Goal: Task Accomplishment & Management: Use online tool/utility

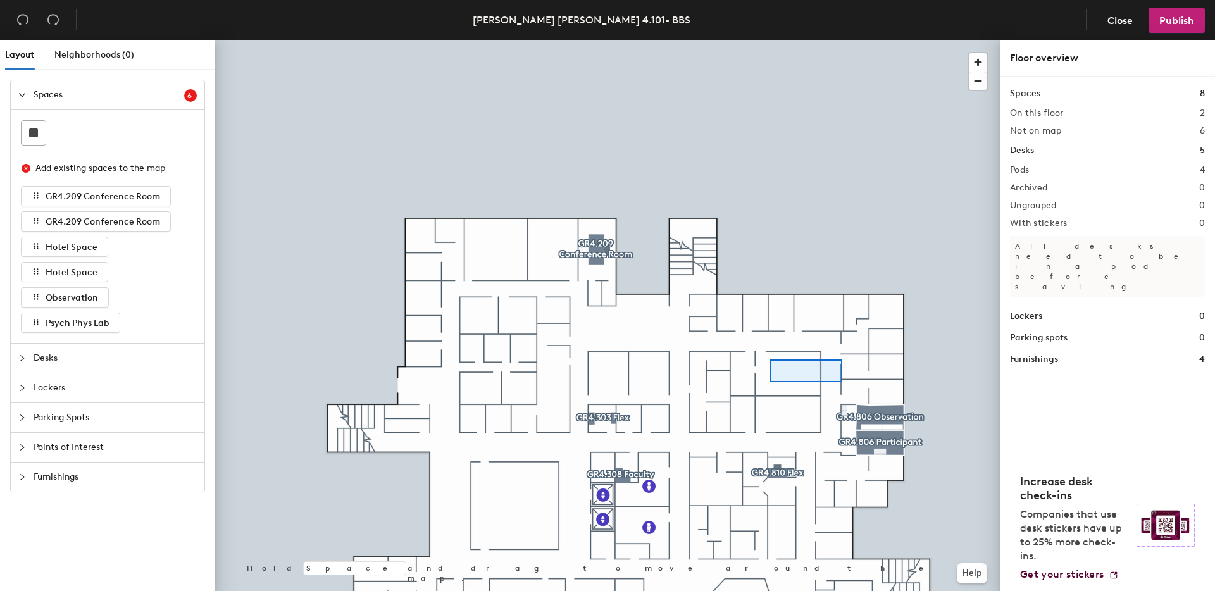
click at [795, 41] on div at bounding box center [607, 41] width 785 height 0
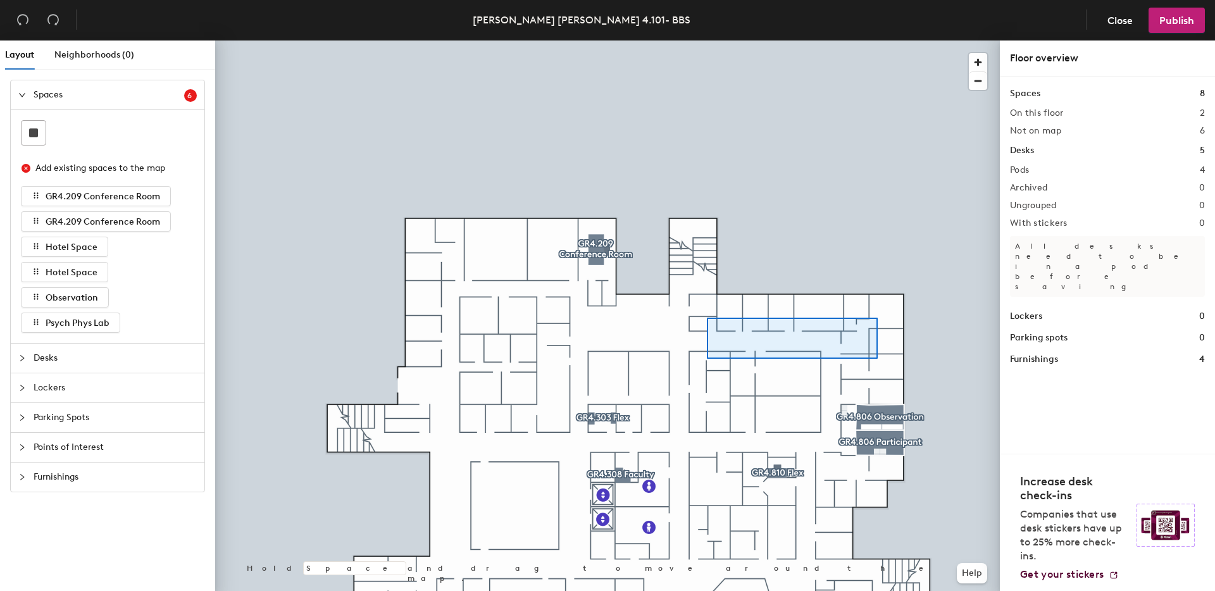
click at [753, 41] on div at bounding box center [607, 41] width 785 height 0
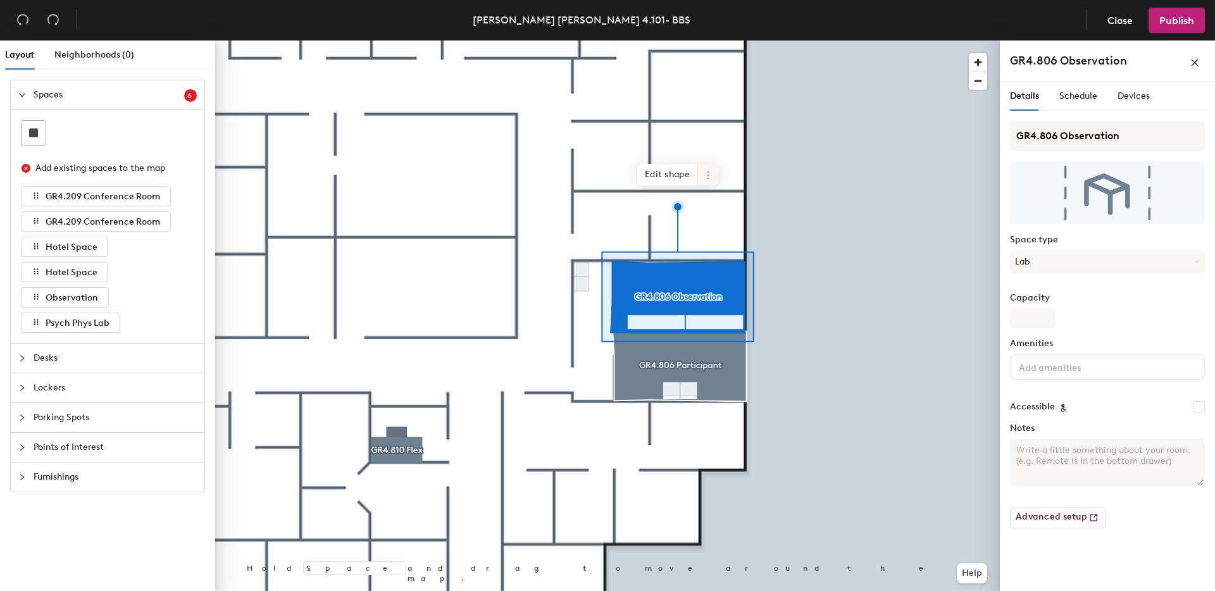
click at [709, 179] on icon at bounding box center [708, 175] width 10 height 10
click at [720, 254] on span "Delete" at bounding box center [753, 248] width 113 height 22
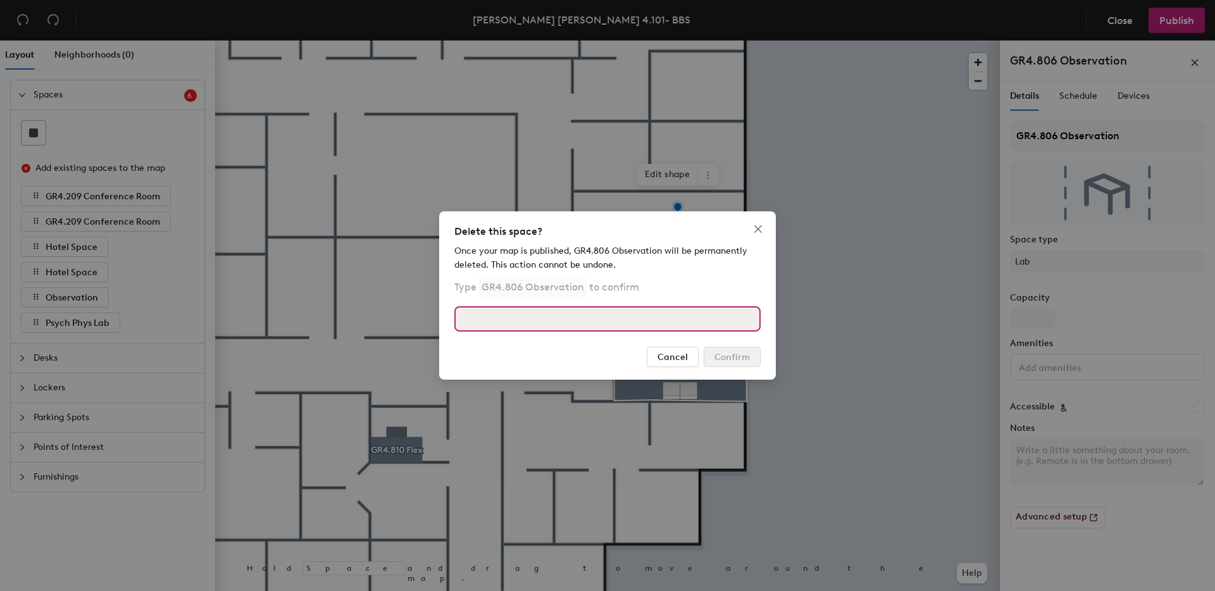
click at [642, 321] on input at bounding box center [607, 318] width 306 height 25
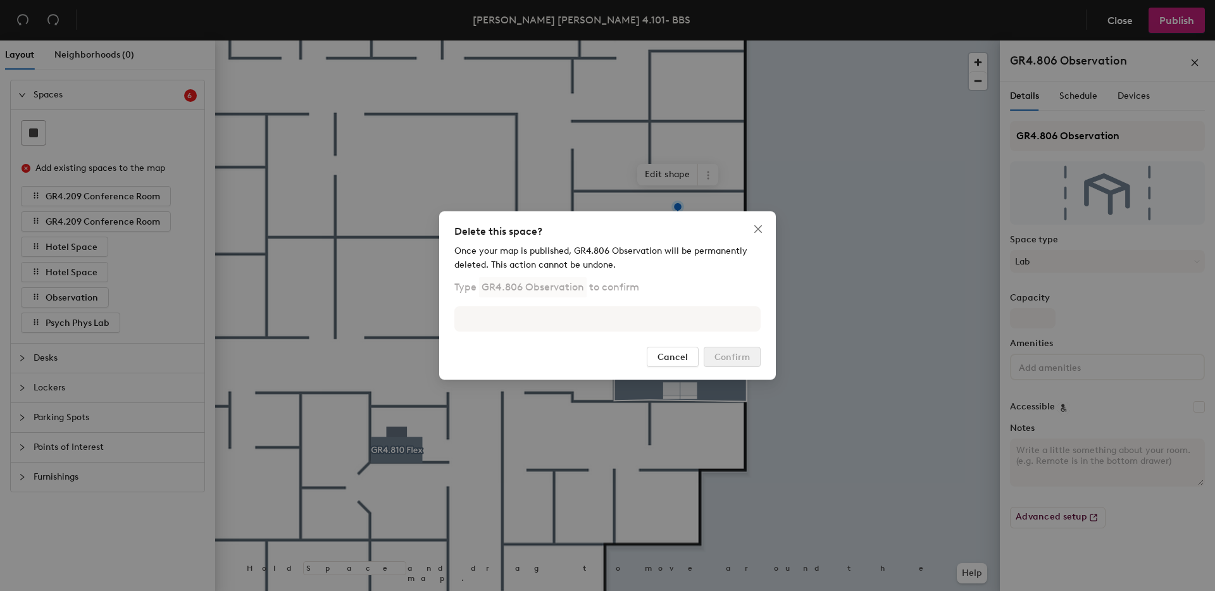
drag, startPoint x: 482, startPoint y: 287, endPoint x: 523, endPoint y: 290, distance: 41.2
click at [523, 290] on p "GR4.806 Observation" at bounding box center [533, 287] width 108 height 20
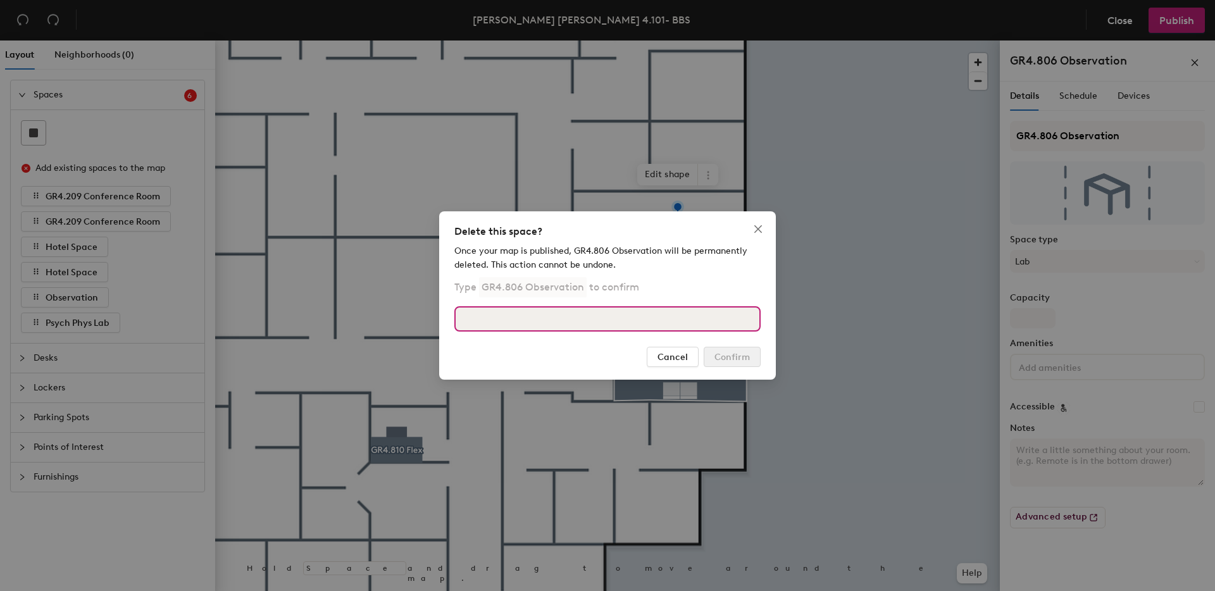
click at [515, 316] on input at bounding box center [607, 318] width 306 height 25
drag, startPoint x: 570, startPoint y: 323, endPoint x: 367, endPoint y: 319, distance: 203.2
click at [367, 319] on div "Delete this space? Once your map is published, GR4.806 Observation will be perm…" at bounding box center [607, 295] width 1215 height 591
type input "GR4.806 Observation"
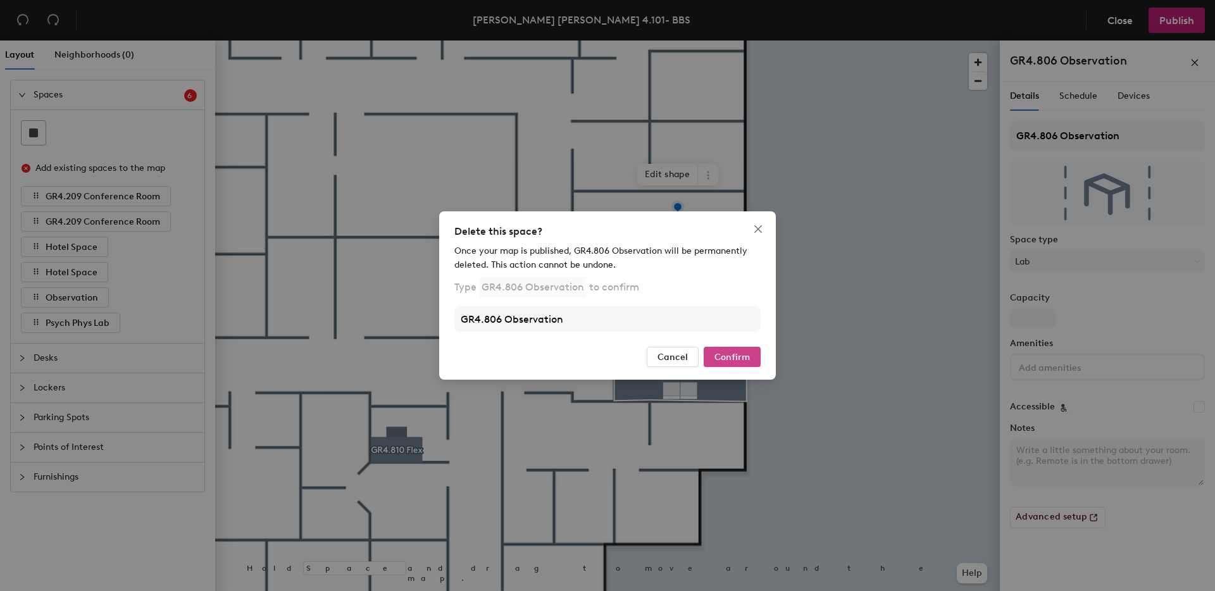
click at [742, 356] on span "Confirm" at bounding box center [732, 357] width 35 height 11
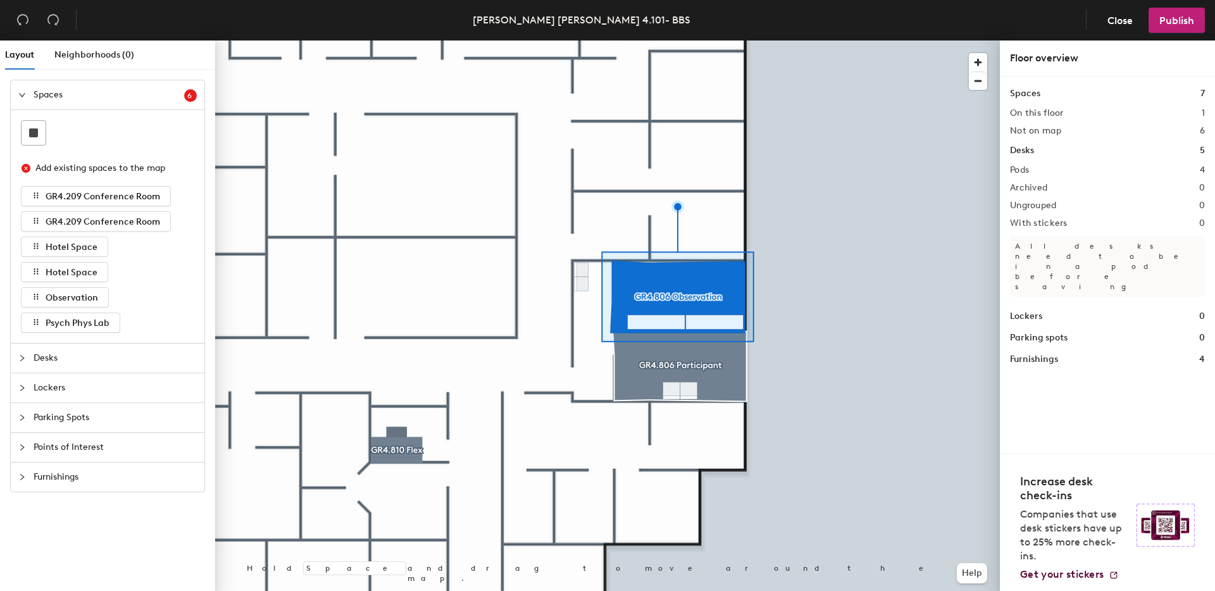
click at [691, 41] on div at bounding box center [607, 41] width 785 height 0
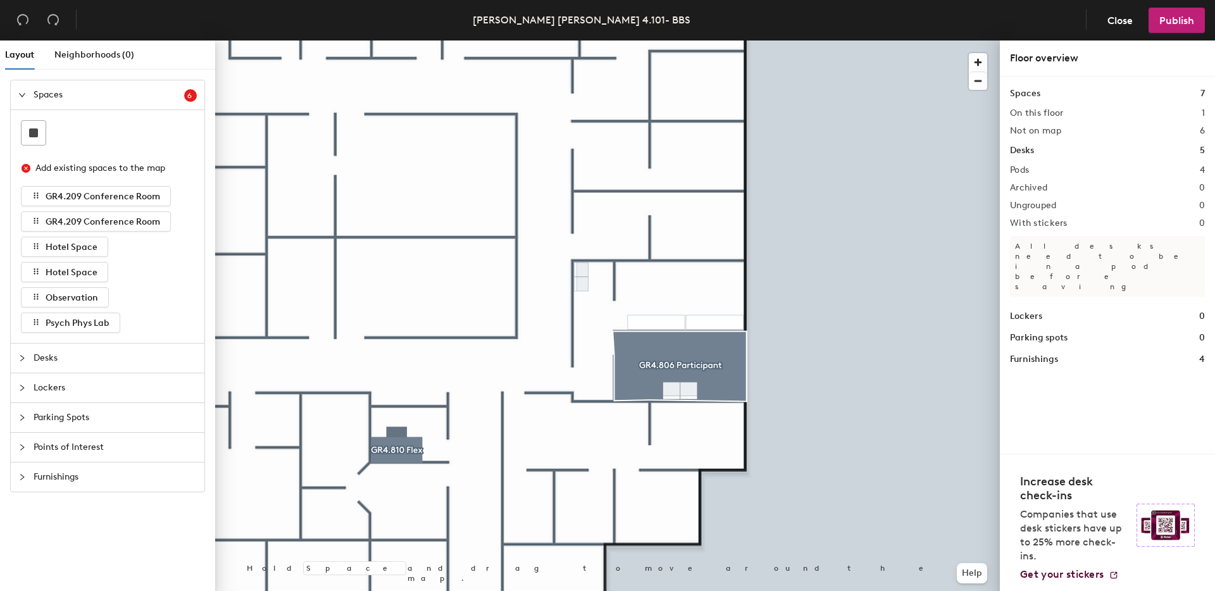
click at [20, 356] on icon "collapsed" at bounding box center [22, 358] width 8 height 8
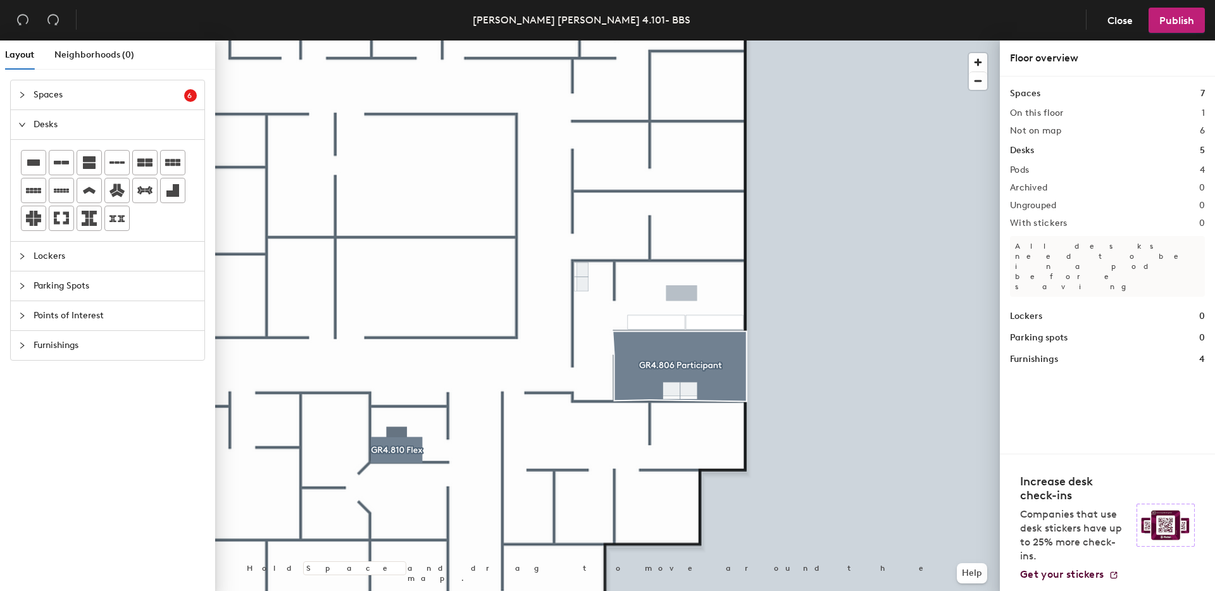
click at [682, 294] on div "Layout Neighborhoods (0) Spaces 6 Add existing spaces to the map GR4.209 Confer…" at bounding box center [607, 319] width 1215 height 556
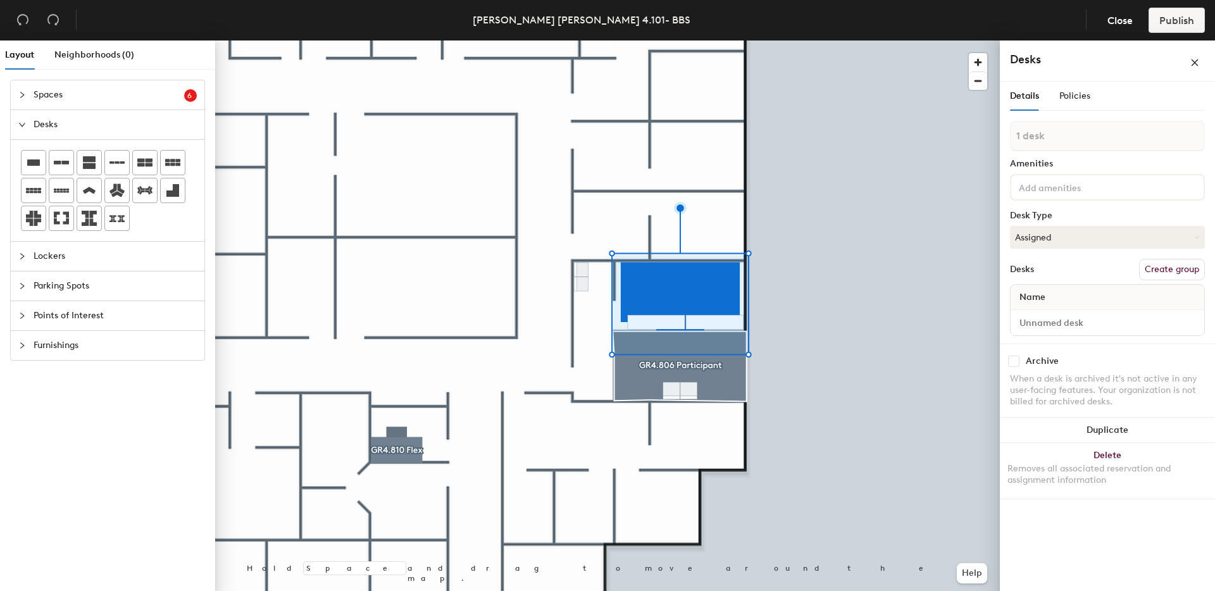
click at [820, 41] on div at bounding box center [607, 41] width 785 height 0
click at [1090, 325] on input at bounding box center [1107, 323] width 189 height 18
click at [997, 324] on div "Layout Neighborhoods (0) Spaces 6 Add existing spaces to the map GR4.209 Confer…" at bounding box center [607, 319] width 1215 height 556
paste input "GR4.806 Observation"
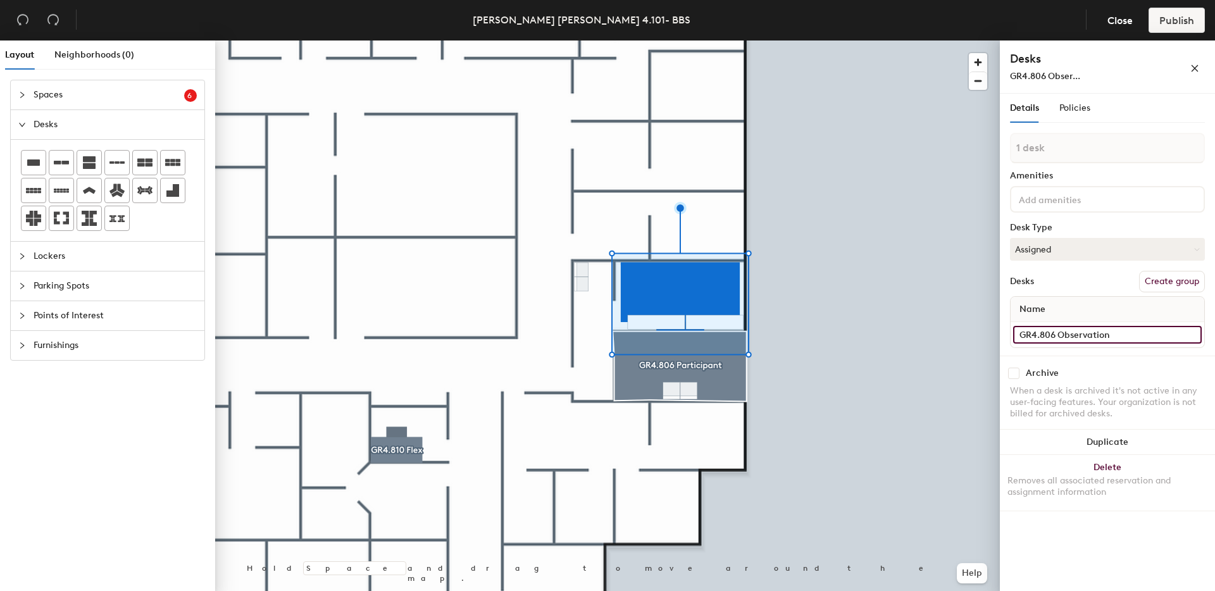
type input "GR4.806 Observation"
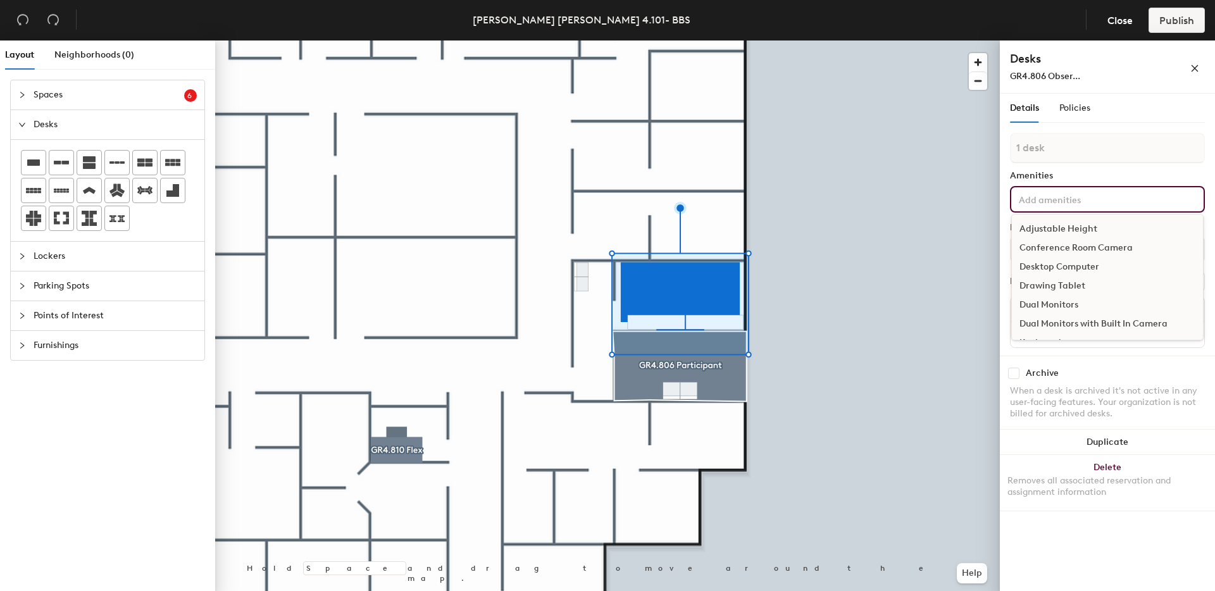
click at [1044, 204] on input at bounding box center [1073, 198] width 114 height 15
click at [1172, 178] on div "Amenities" at bounding box center [1107, 176] width 195 height 10
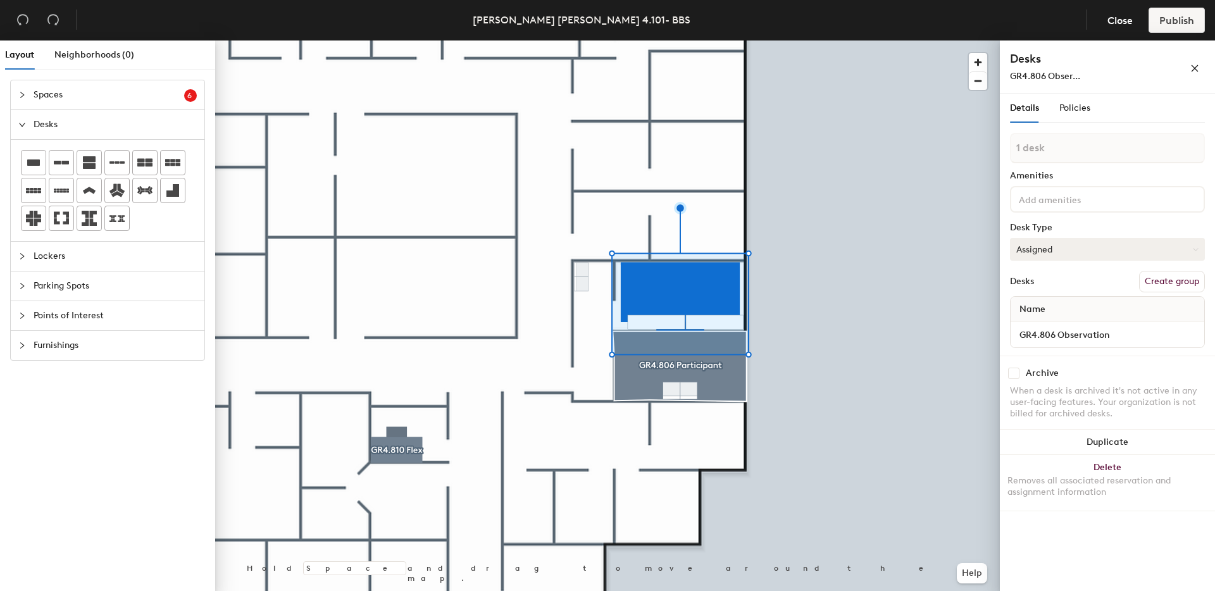
click at [1109, 255] on button "Assigned" at bounding box center [1107, 249] width 195 height 23
click at [1042, 289] on div "Assigned" at bounding box center [1074, 288] width 127 height 19
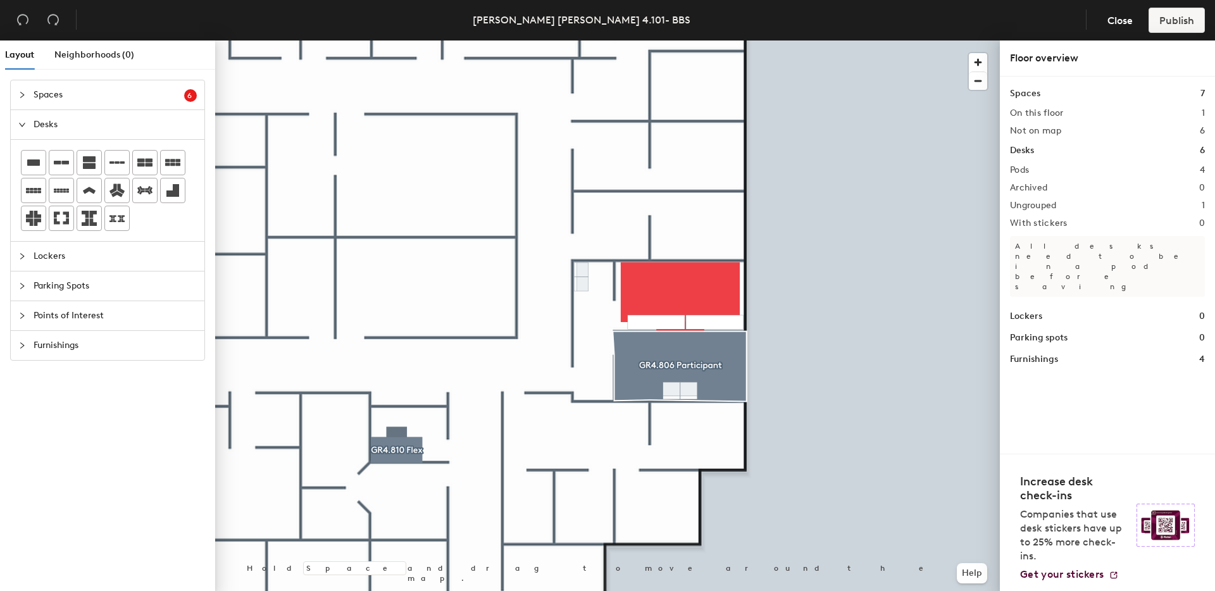
click at [727, 41] on div at bounding box center [607, 41] width 785 height 0
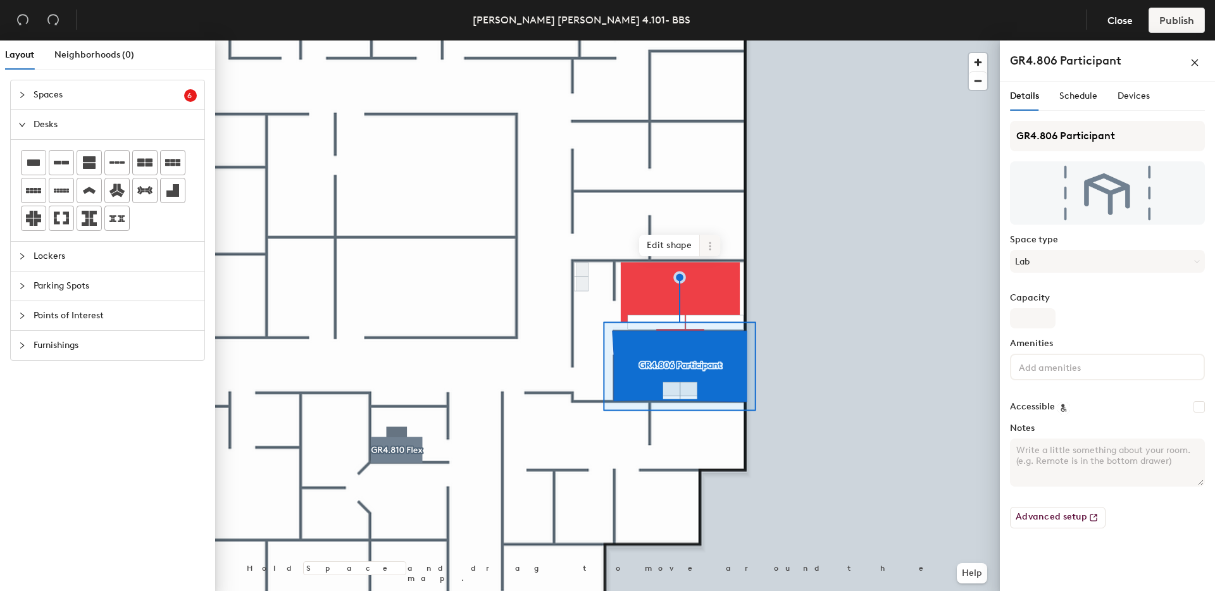
click at [709, 245] on icon at bounding box center [710, 246] width 10 height 10
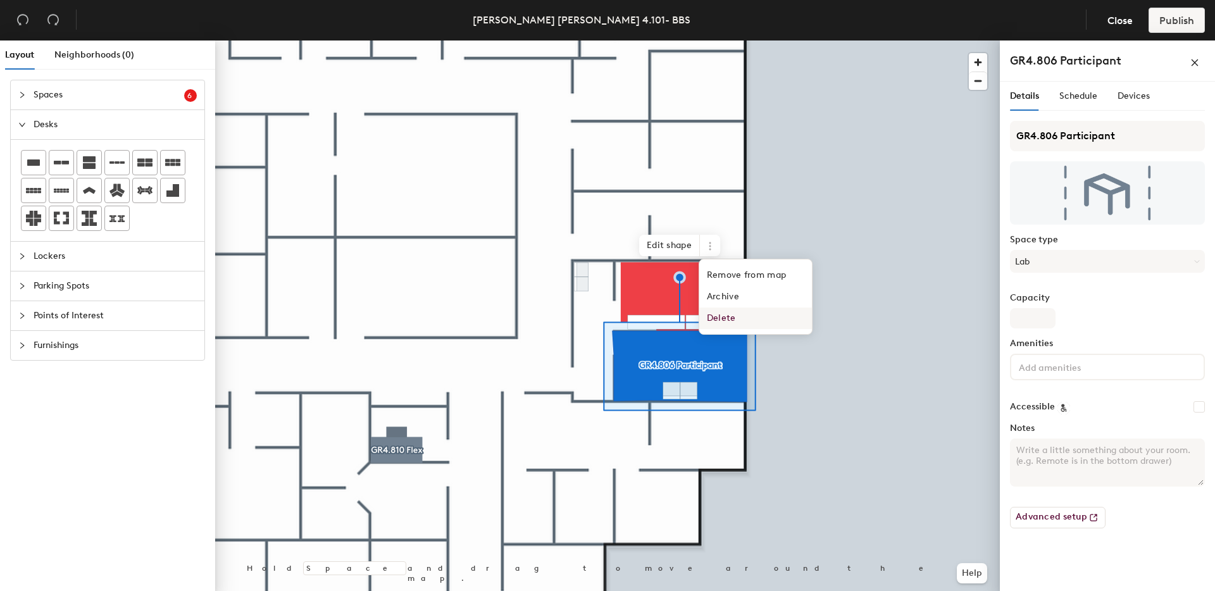
click at [715, 320] on span "Delete" at bounding box center [755, 319] width 113 height 22
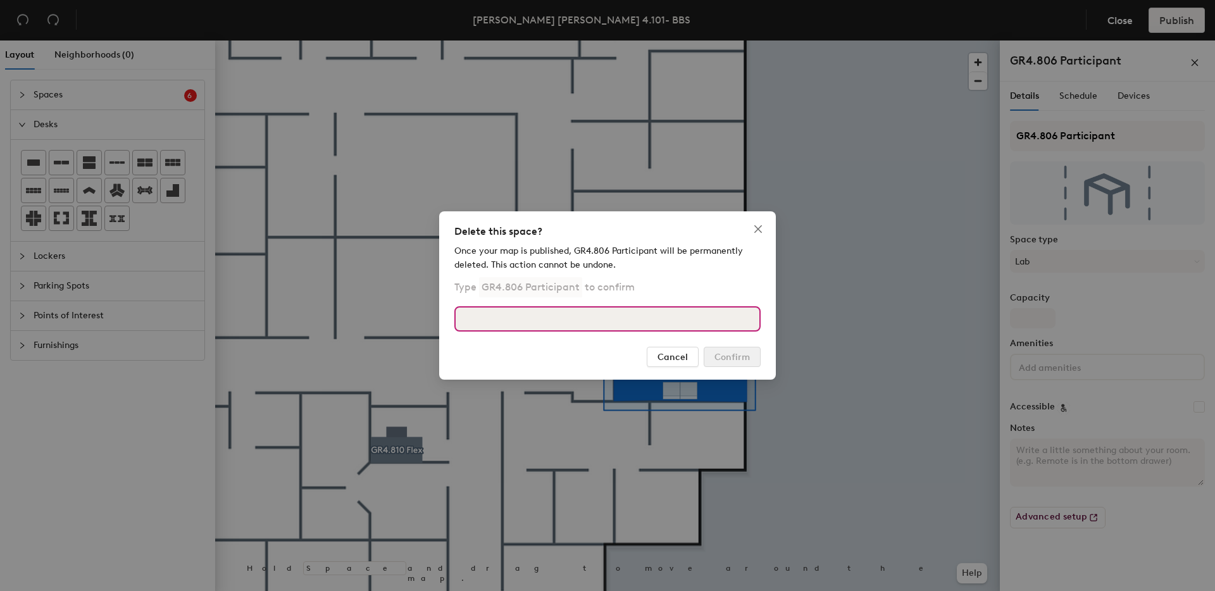
click at [530, 320] on input at bounding box center [607, 318] width 306 height 25
drag, startPoint x: 515, startPoint y: 319, endPoint x: 411, endPoint y: 314, distance: 103.3
click at [410, 314] on div "Delete this space? Once your map is published, GR4.806 Participant will be perm…" at bounding box center [607, 295] width 1215 height 591
type input "GR4.806 Participant"
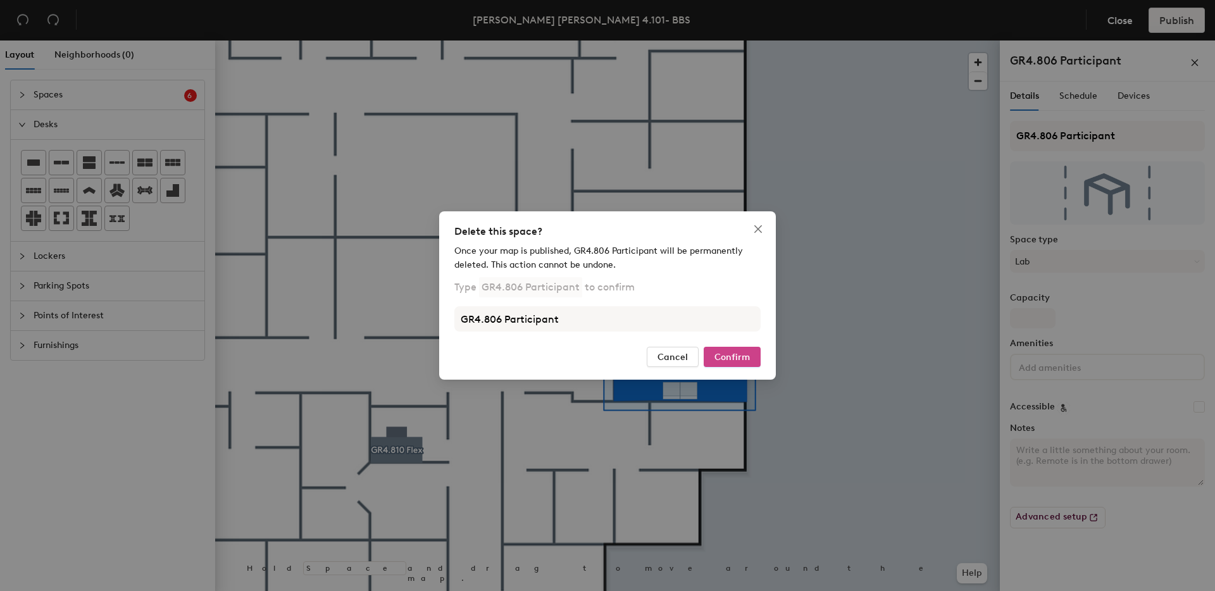
click at [735, 356] on span "Confirm" at bounding box center [732, 357] width 35 height 11
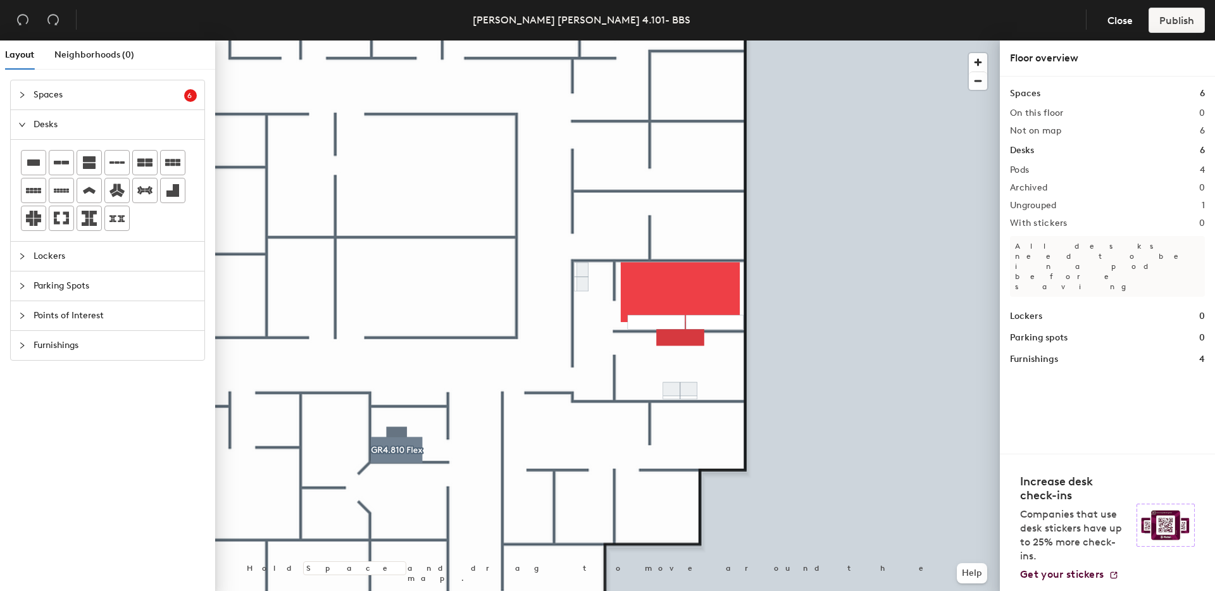
click at [696, 41] on div at bounding box center [607, 41] width 785 height 0
click at [34, 160] on icon at bounding box center [33, 162] width 13 height 6
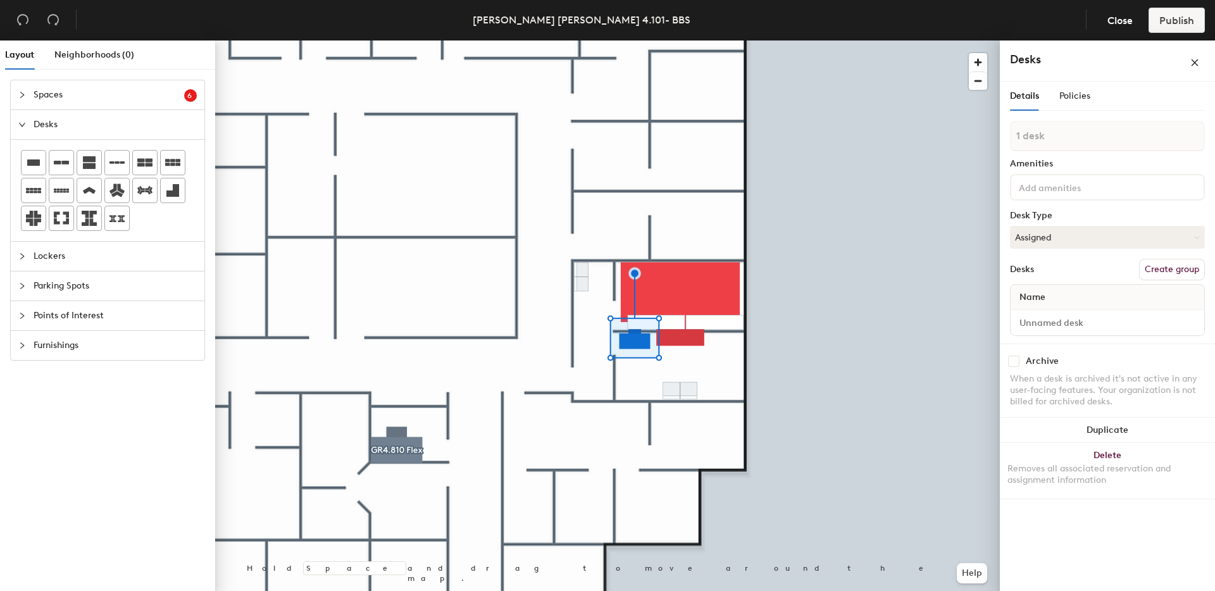
click at [1066, 571] on div "Layout Neighborhoods (0) Spaces 6 Add existing spaces to the map GR4.209 Confer…" at bounding box center [607, 319] width 1215 height 556
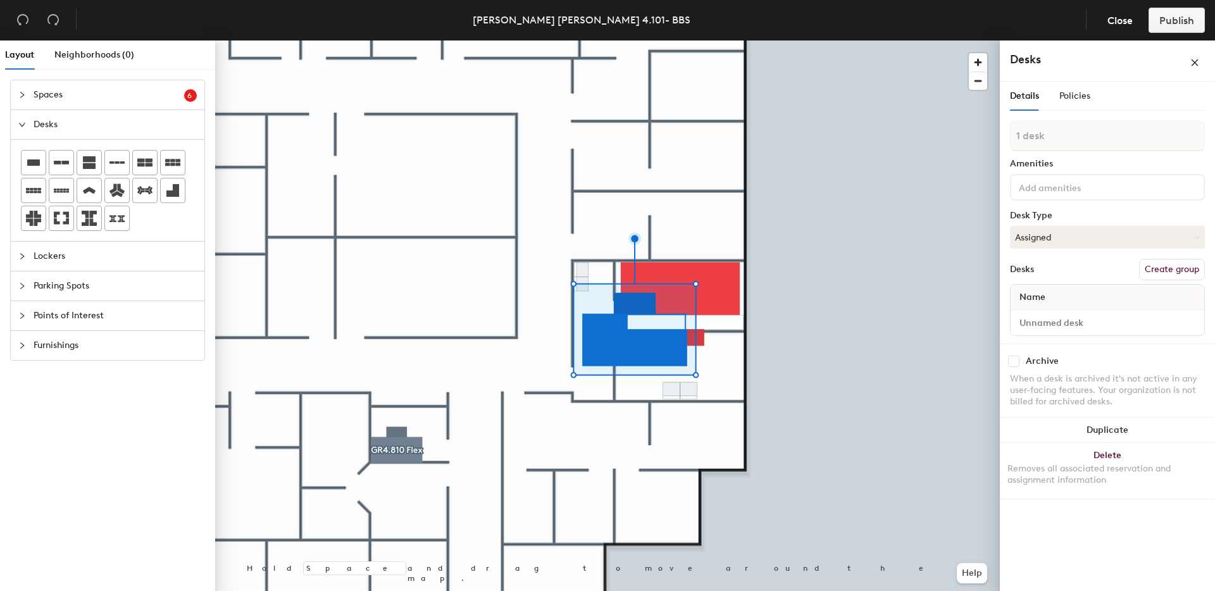
click at [1162, 590] on div "Layout Neighborhoods (0) Spaces 6 Add existing spaces to the map GR4.209 Confer…" at bounding box center [607, 319] width 1215 height 556
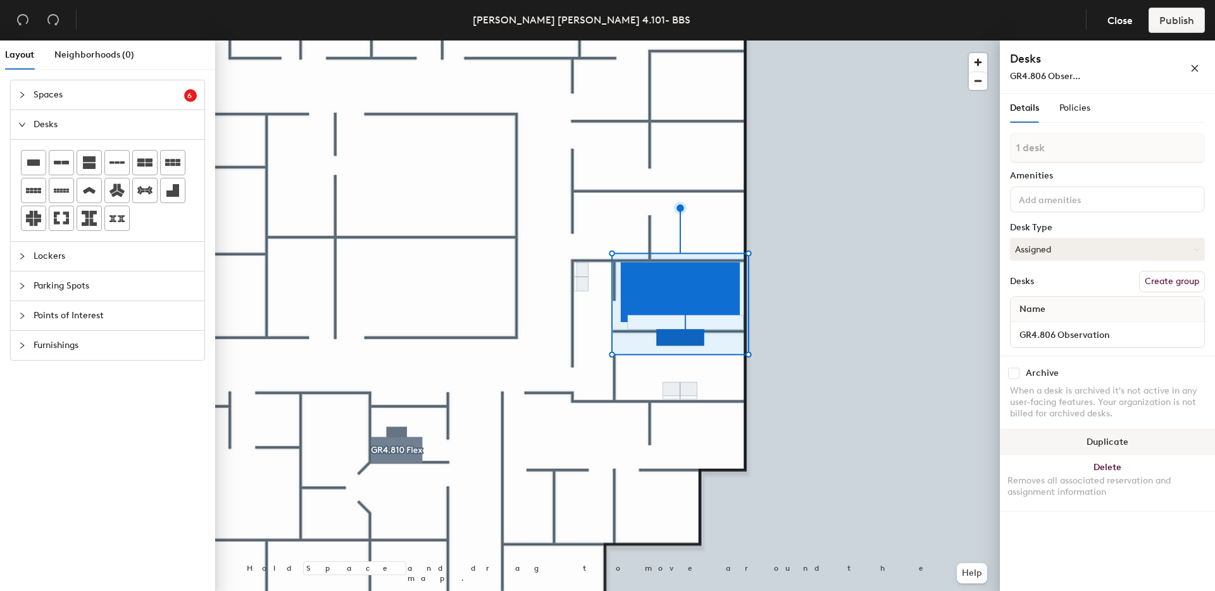
click at [1124, 441] on button "Duplicate" at bounding box center [1107, 442] width 215 height 25
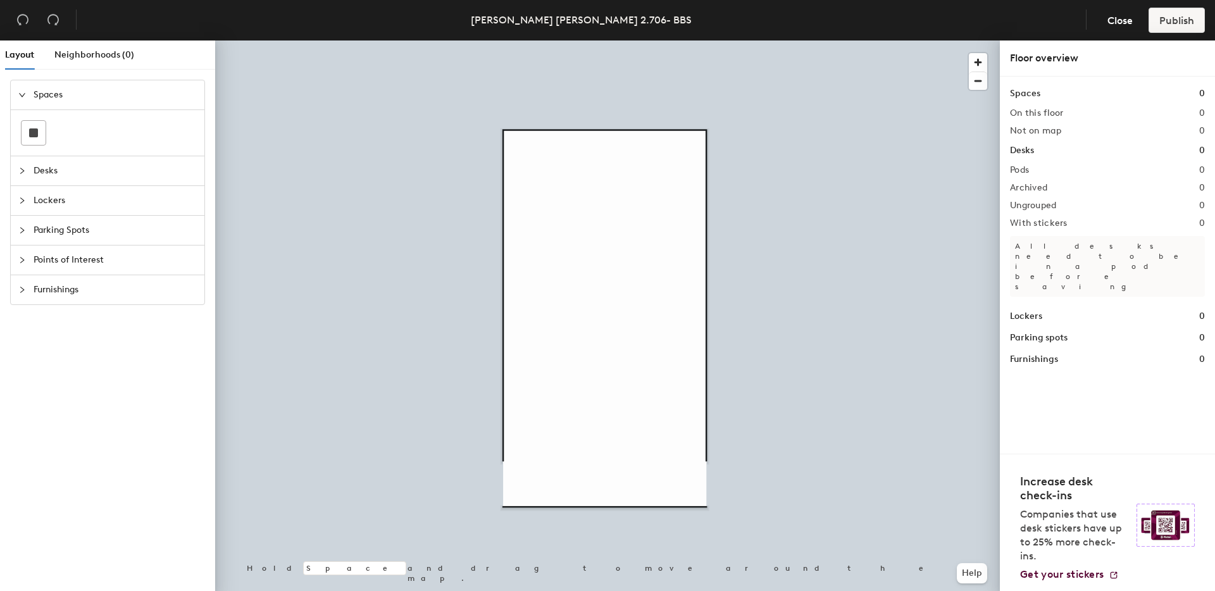
click at [51, 167] on span "Desks" at bounding box center [115, 170] width 163 height 29
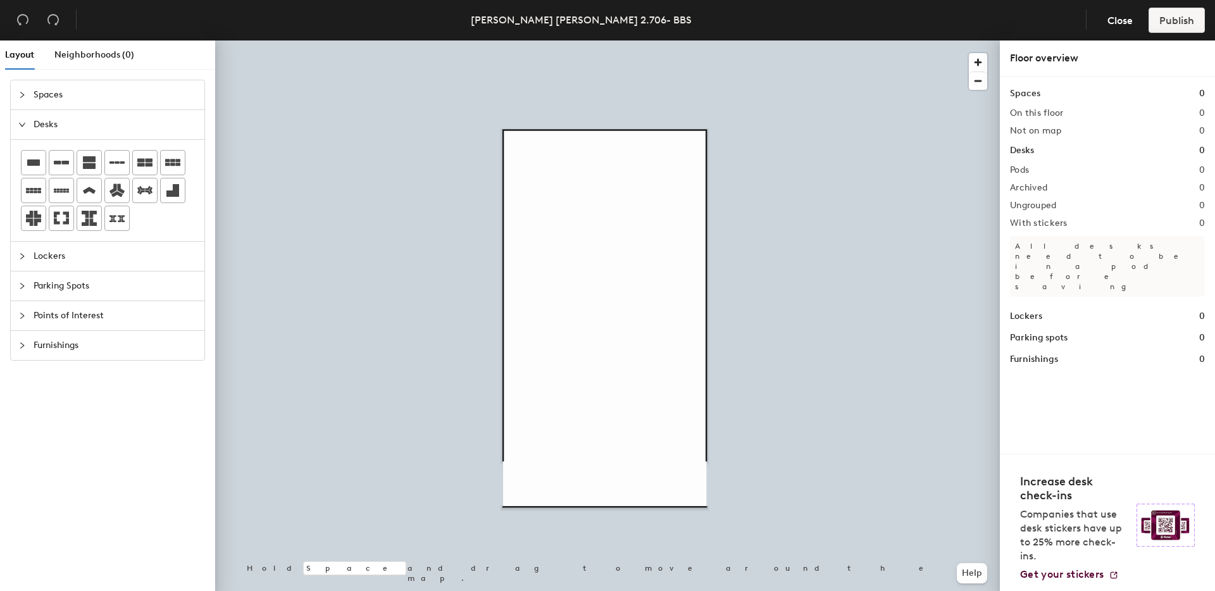
click at [599, 231] on div "Layout Neighborhoods (0) Spaces Desks Lockers Parking Spots Points of Interest …" at bounding box center [607, 319] width 1215 height 556
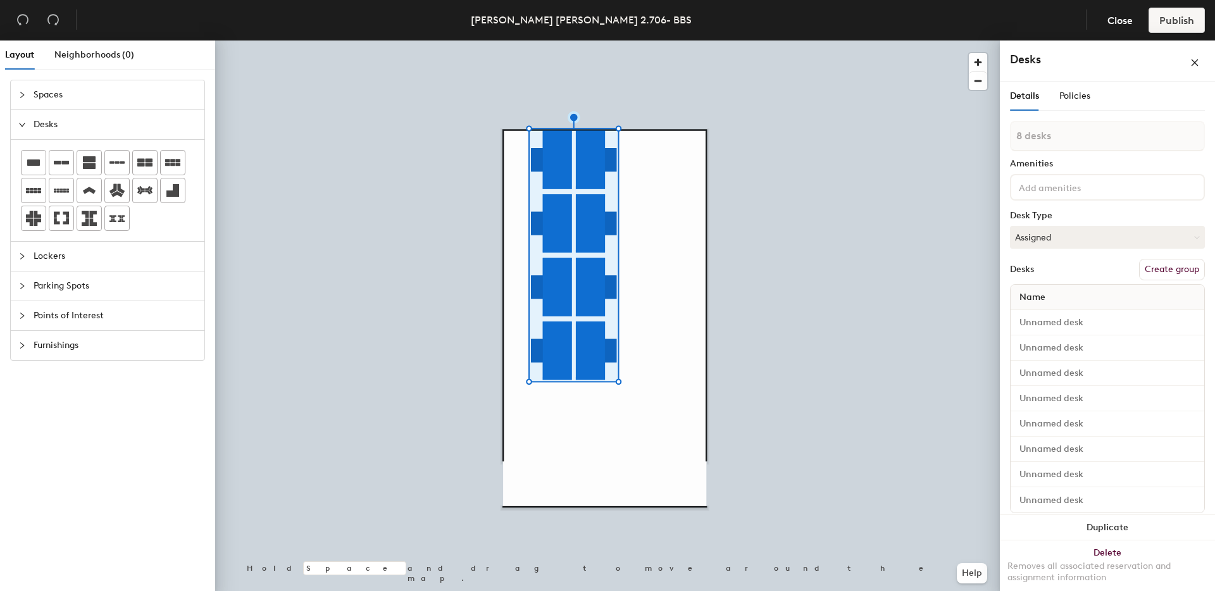
click at [768, 41] on div at bounding box center [607, 41] width 785 height 0
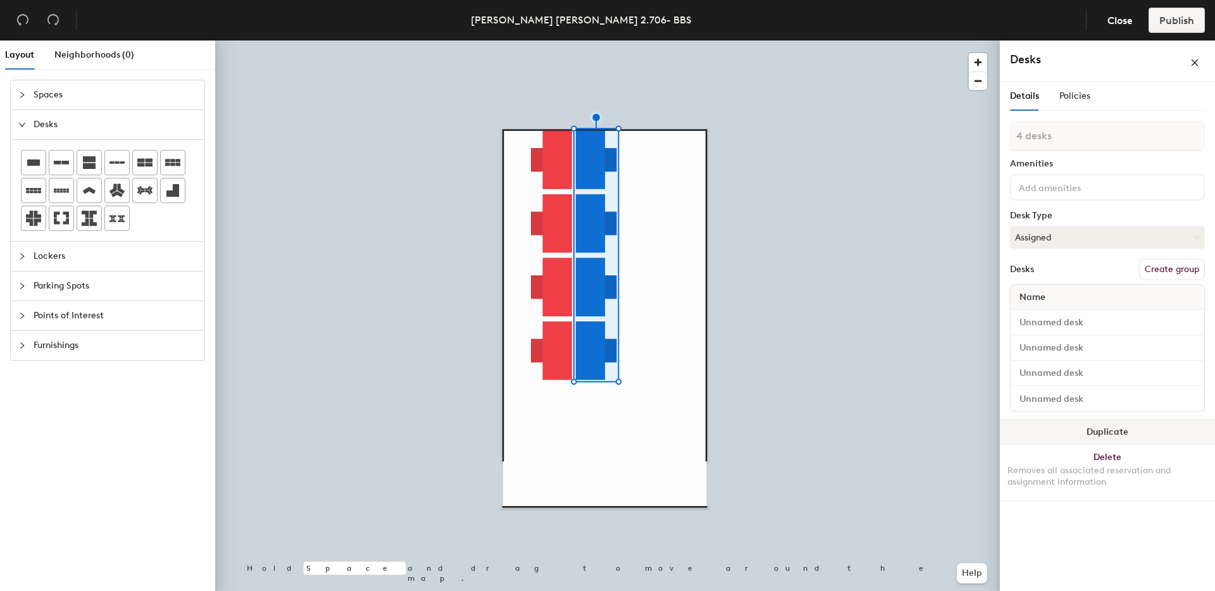
click at [1125, 437] on button "Duplicate" at bounding box center [1107, 432] width 215 height 25
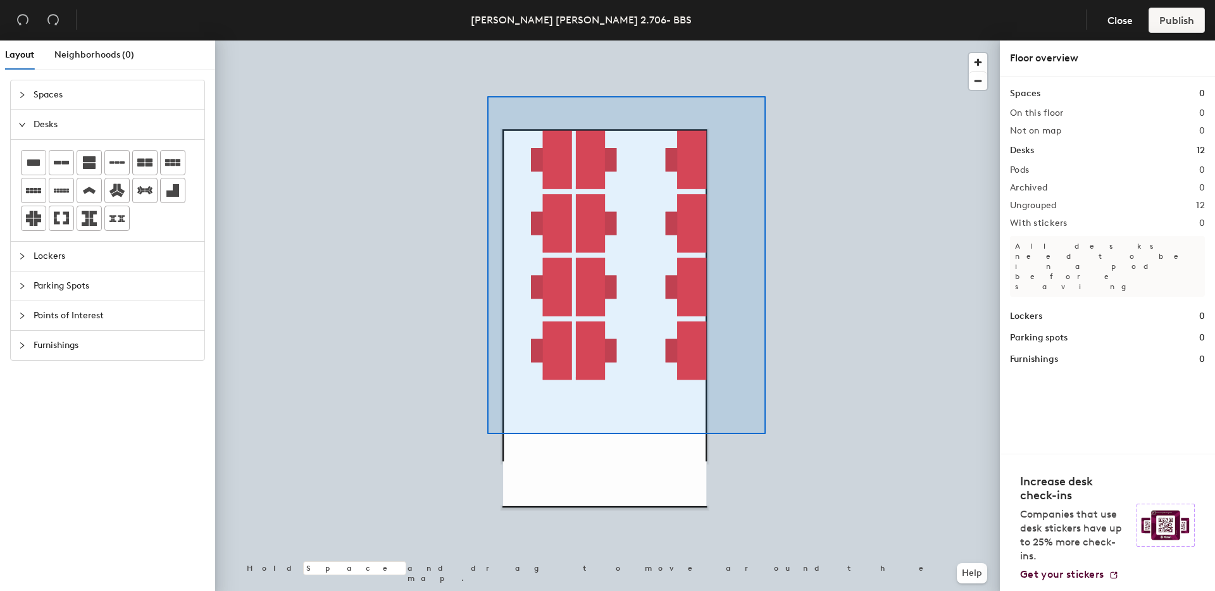
click at [765, 41] on div at bounding box center [607, 41] width 785 height 0
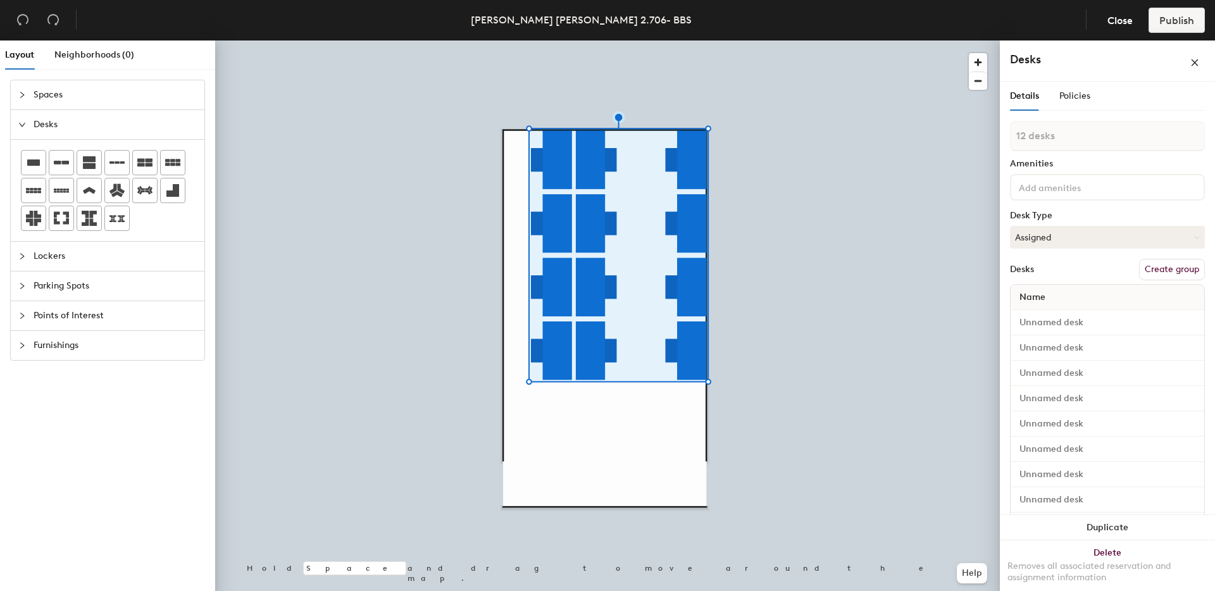
click at [1047, 297] on span "Name" at bounding box center [1032, 297] width 39 height 23
click at [1141, 273] on button "Create group" at bounding box center [1172, 270] width 66 height 22
